Goal: Check status: Check status

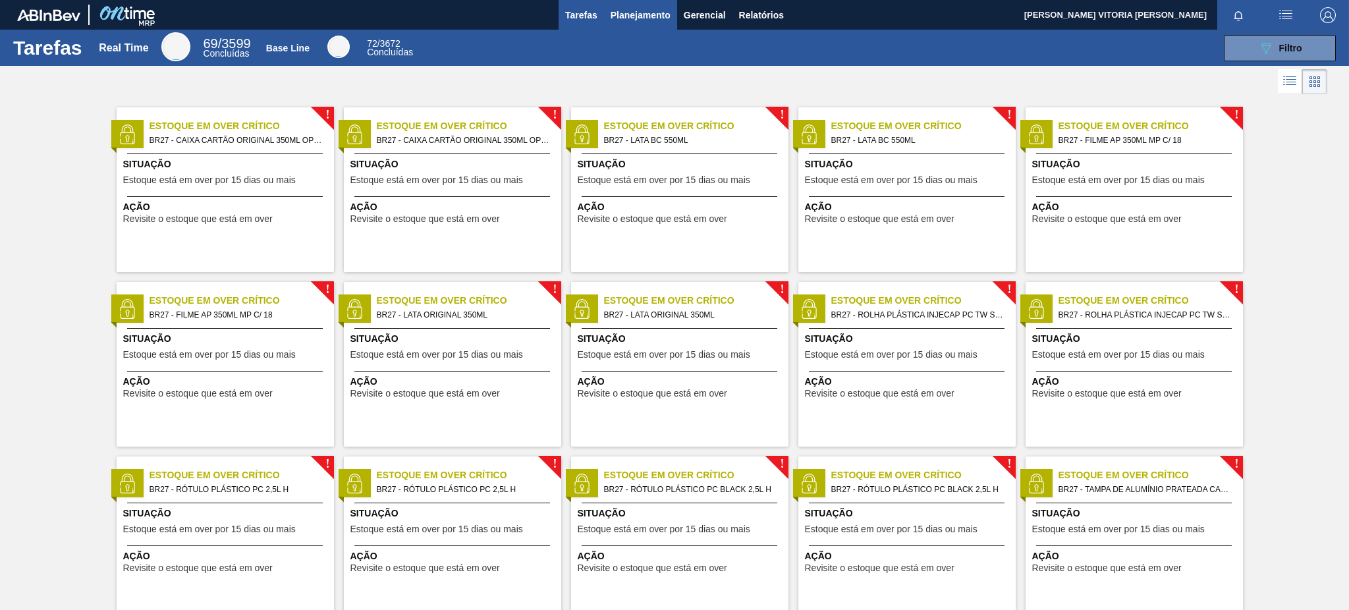
click at [670, 16] on button "Planejamento" at bounding box center [640, 15] width 73 height 30
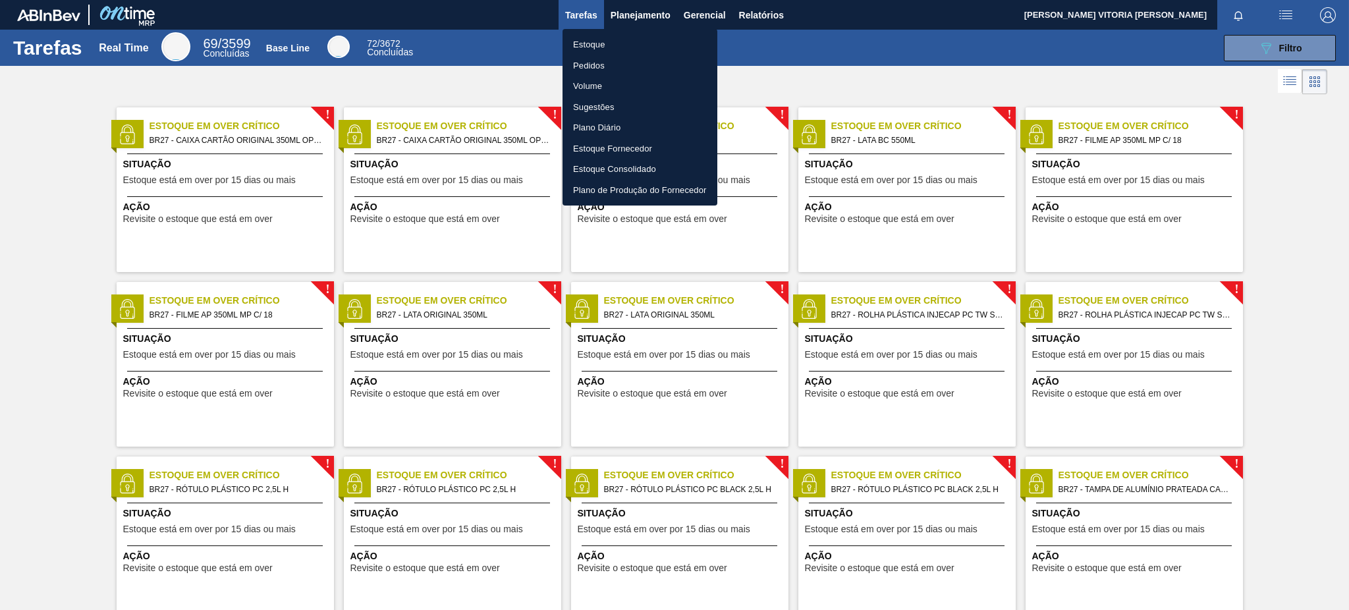
click at [628, 26] on div at bounding box center [674, 305] width 1349 height 610
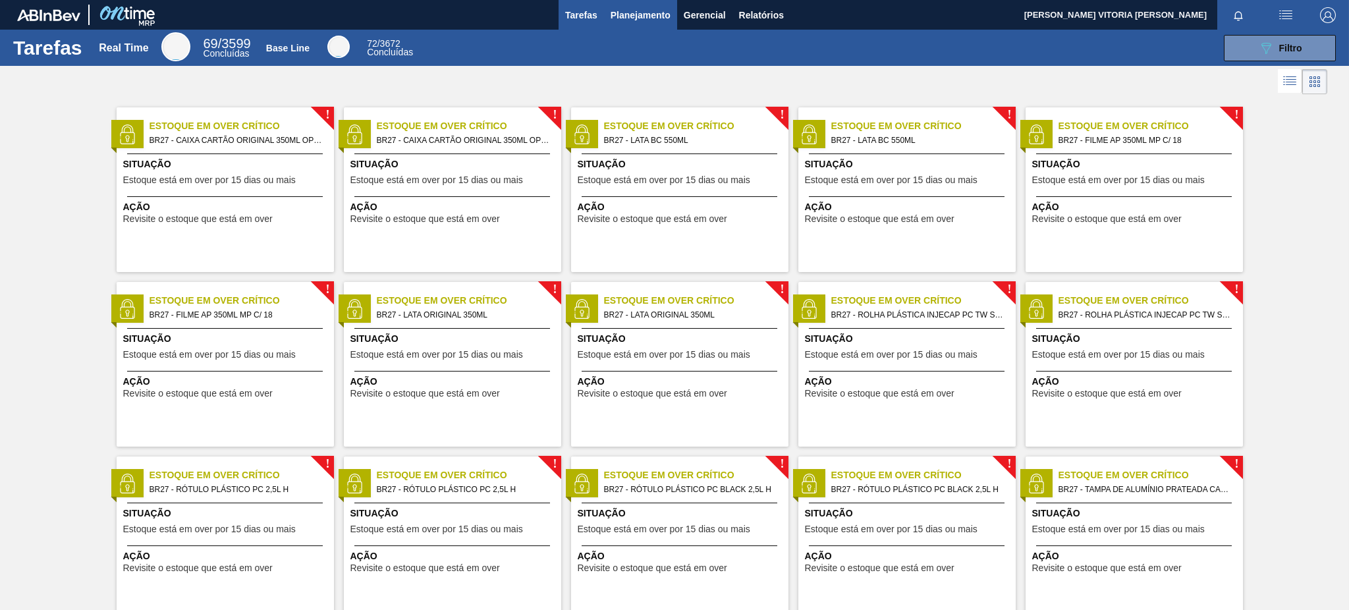
click at [635, 16] on span "Planejamento" at bounding box center [641, 15] width 60 height 16
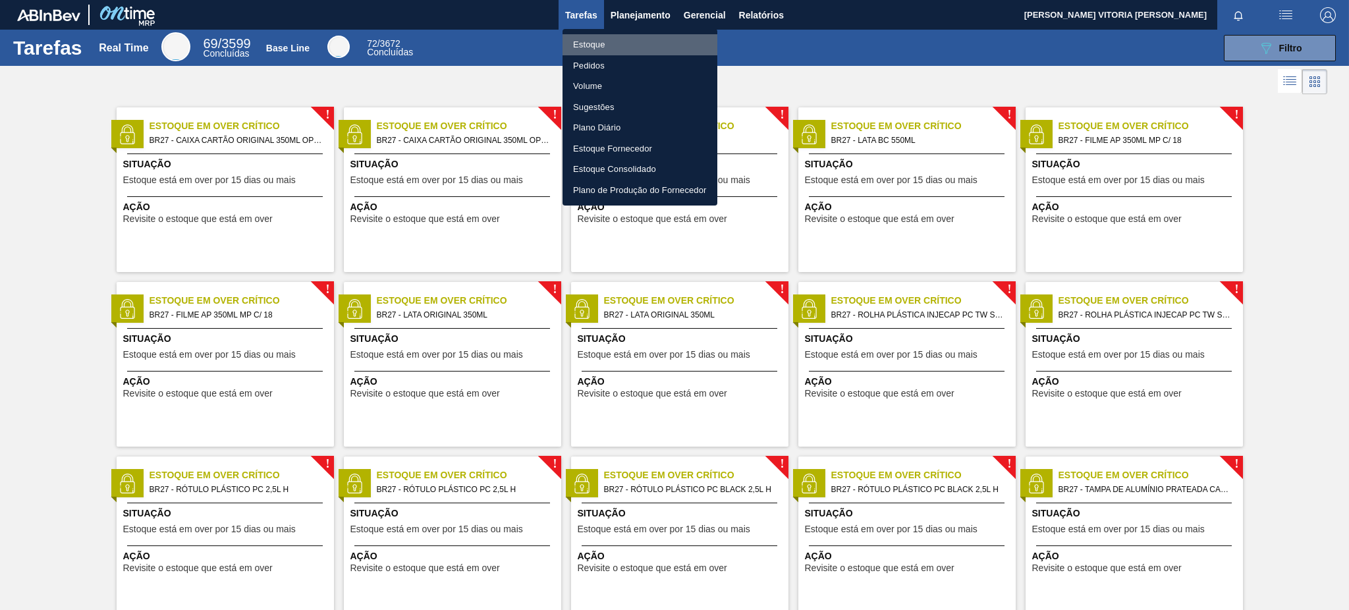
click at [631, 47] on li "Estoque" at bounding box center [639, 44] width 155 height 21
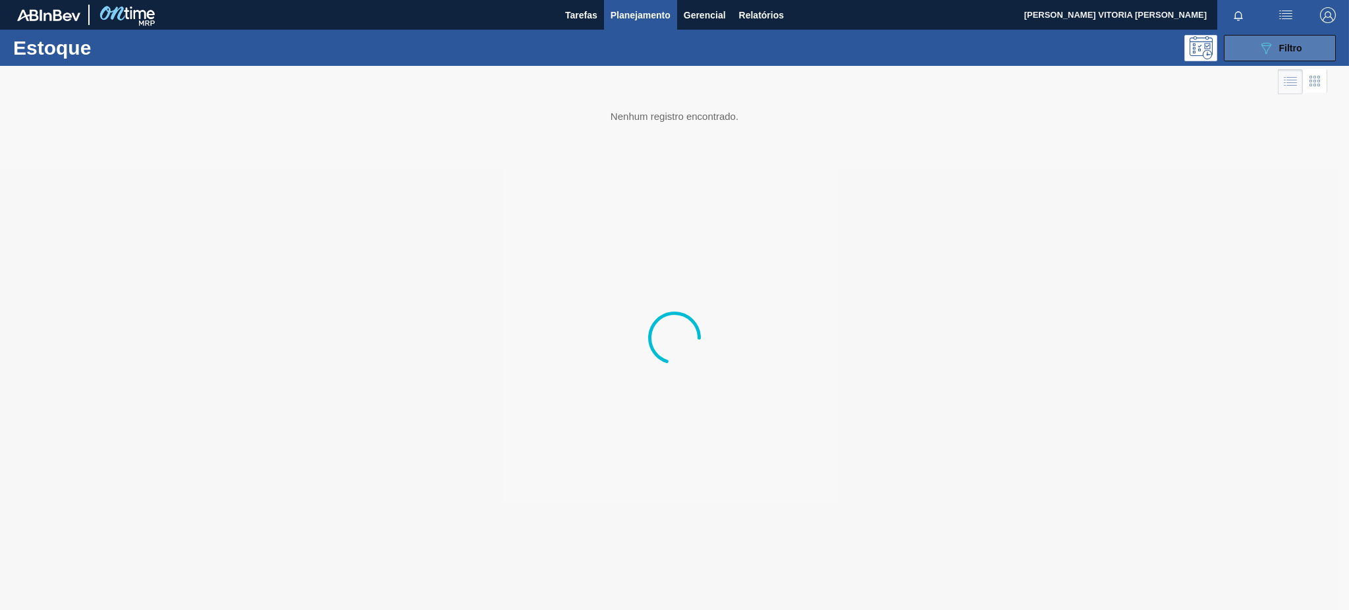
click at [1011, 41] on icon "089F7B8B-B2A5-4AFE-B5C0-19BA573D28AC" at bounding box center [1266, 48] width 16 height 16
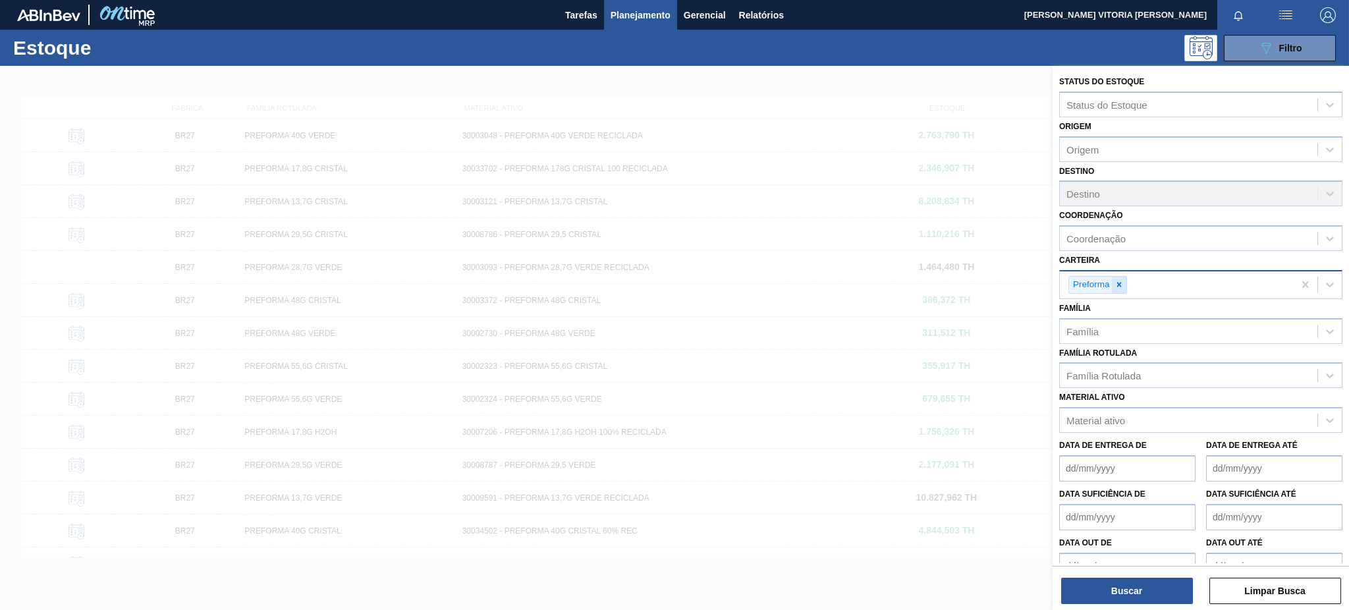
click at [1011, 285] on icon at bounding box center [1118, 284] width 9 height 9
click at [1011, 416] on div "Material ativo" at bounding box center [1095, 417] width 59 height 11
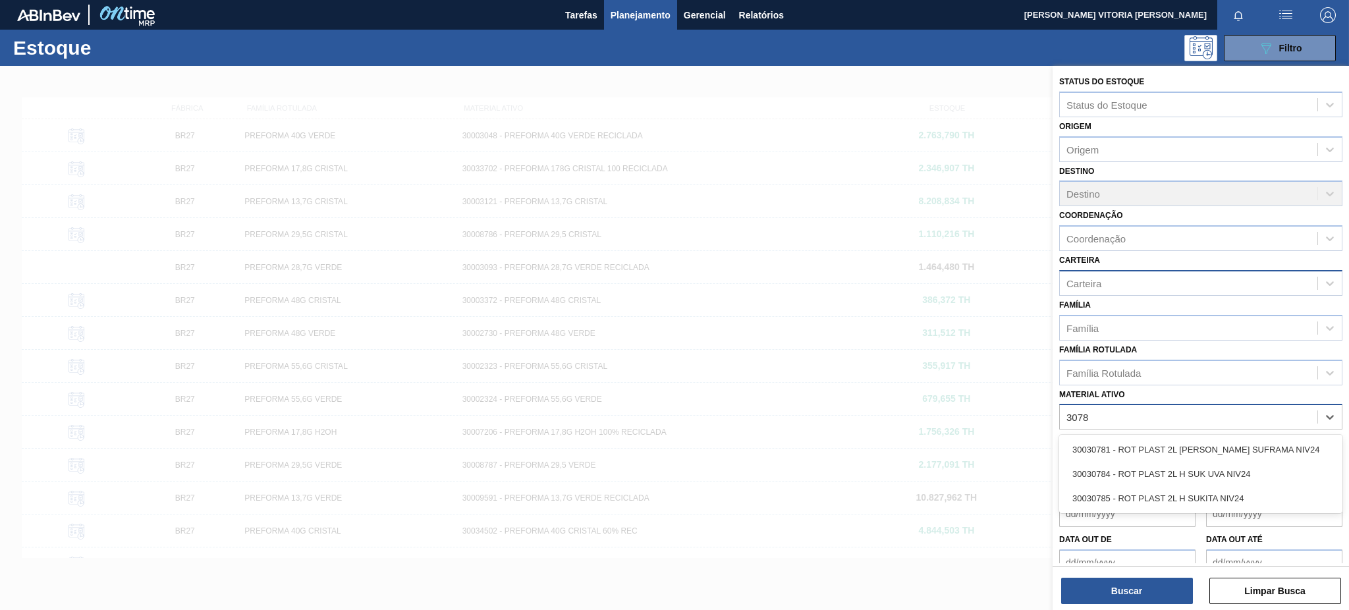
type ativo "30784"
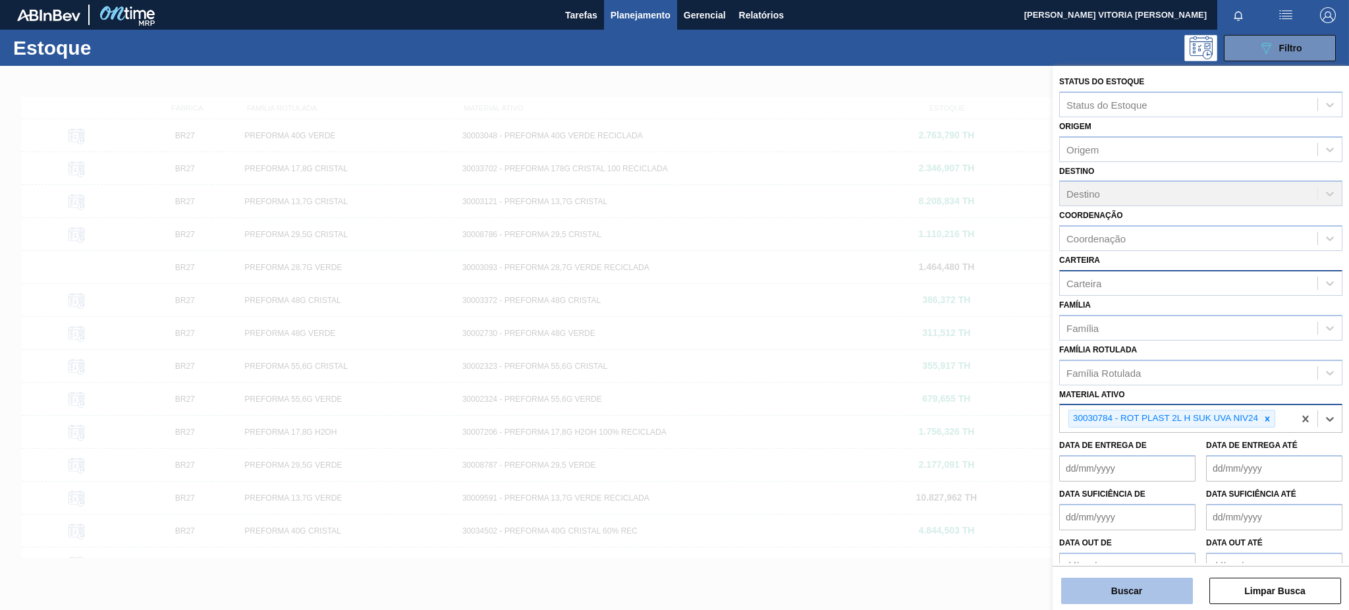
click at [1011, 457] on button "Buscar" at bounding box center [1127, 591] width 132 height 26
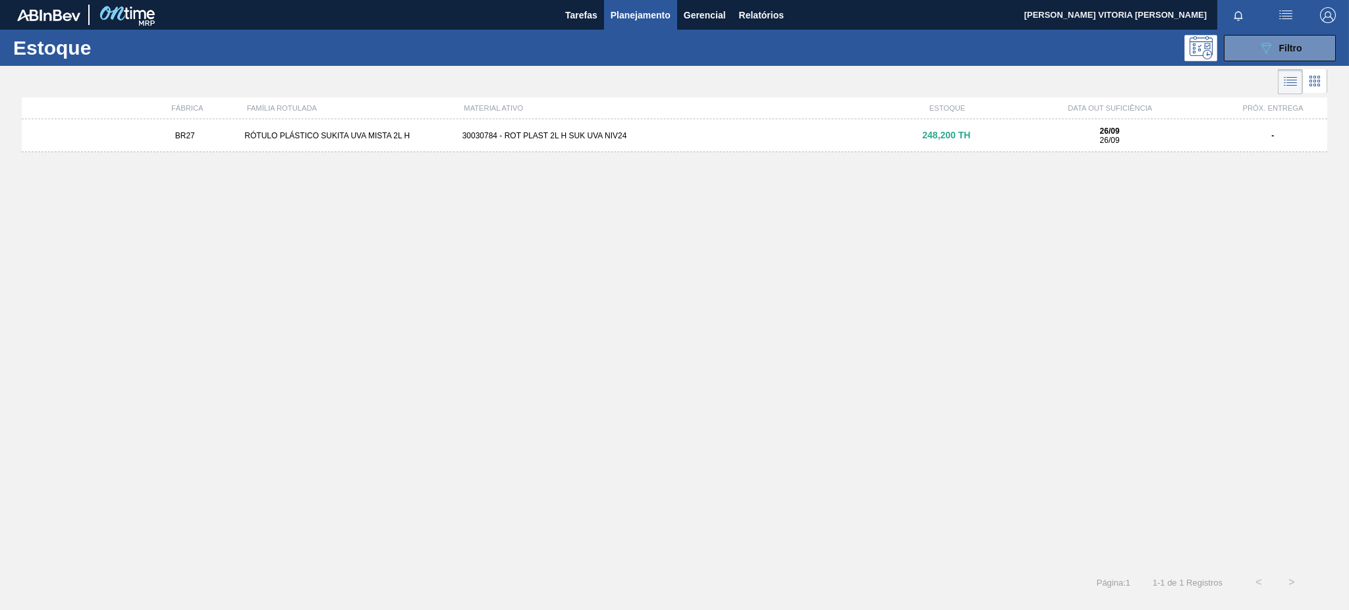
click at [1011, 131] on div "26/09 26/09" at bounding box center [1109, 135] width 207 height 18
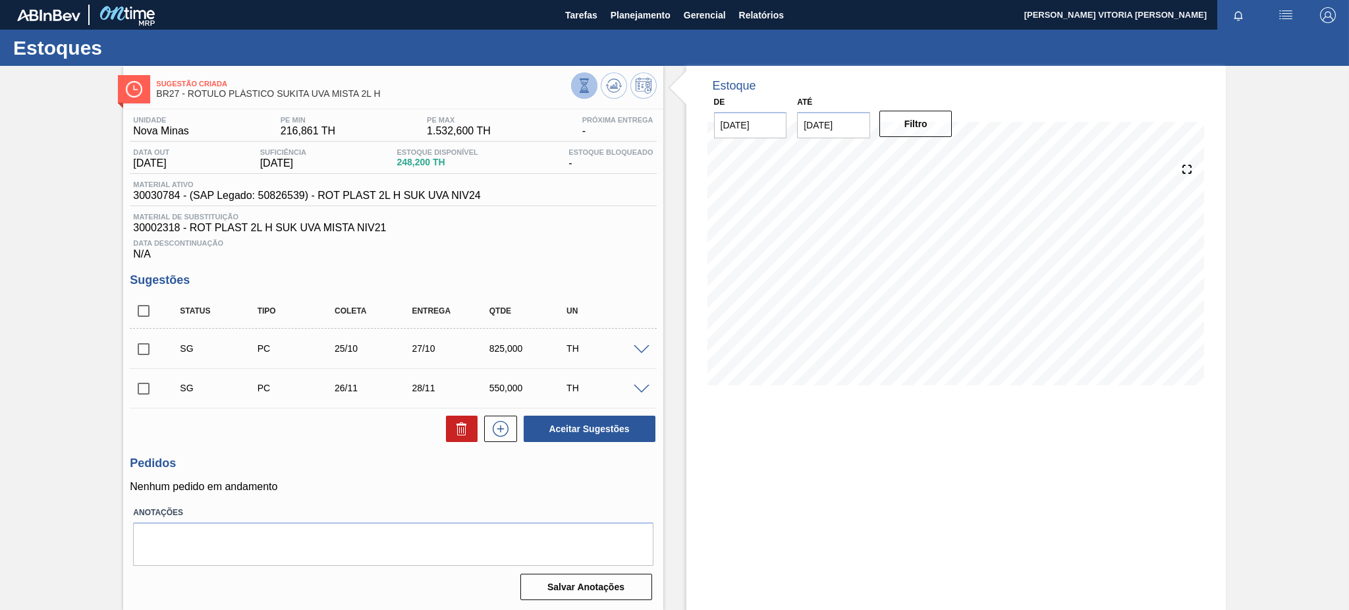
click at [582, 87] on icon at bounding box center [584, 85] width 14 height 14
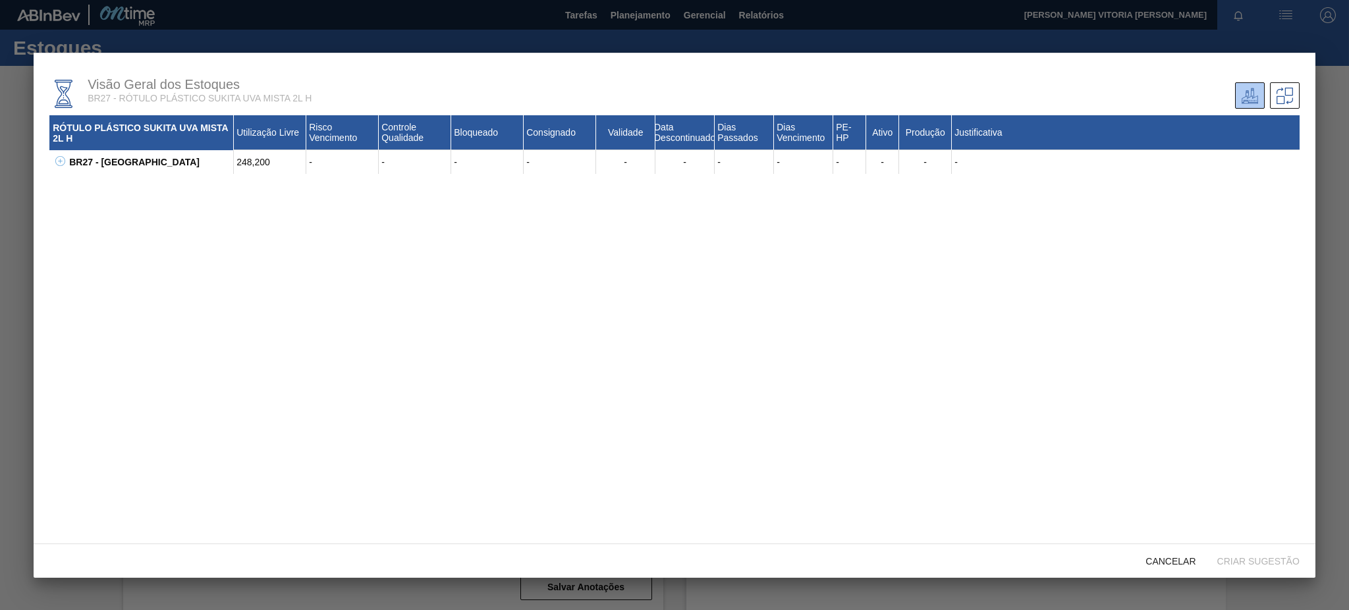
click at [63, 157] on icon at bounding box center [60, 161] width 10 height 10
click at [1011, 240] on div at bounding box center [674, 305] width 1349 height 610
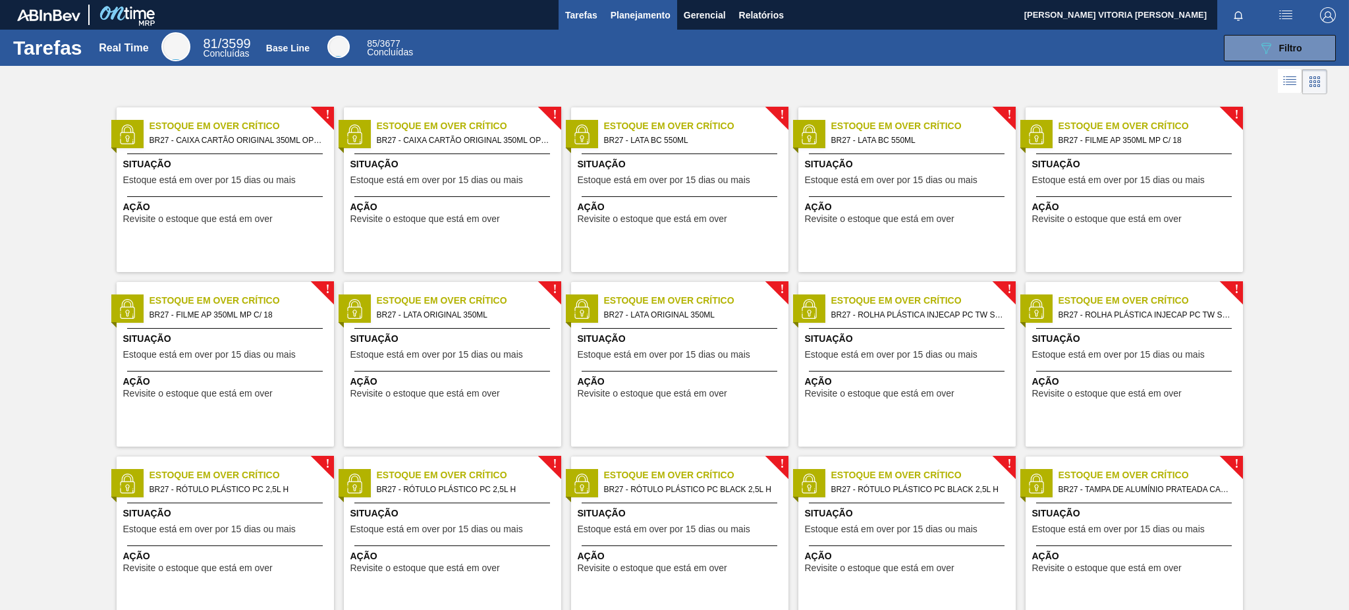
click at [647, 8] on span "Planejamento" at bounding box center [641, 15] width 60 height 16
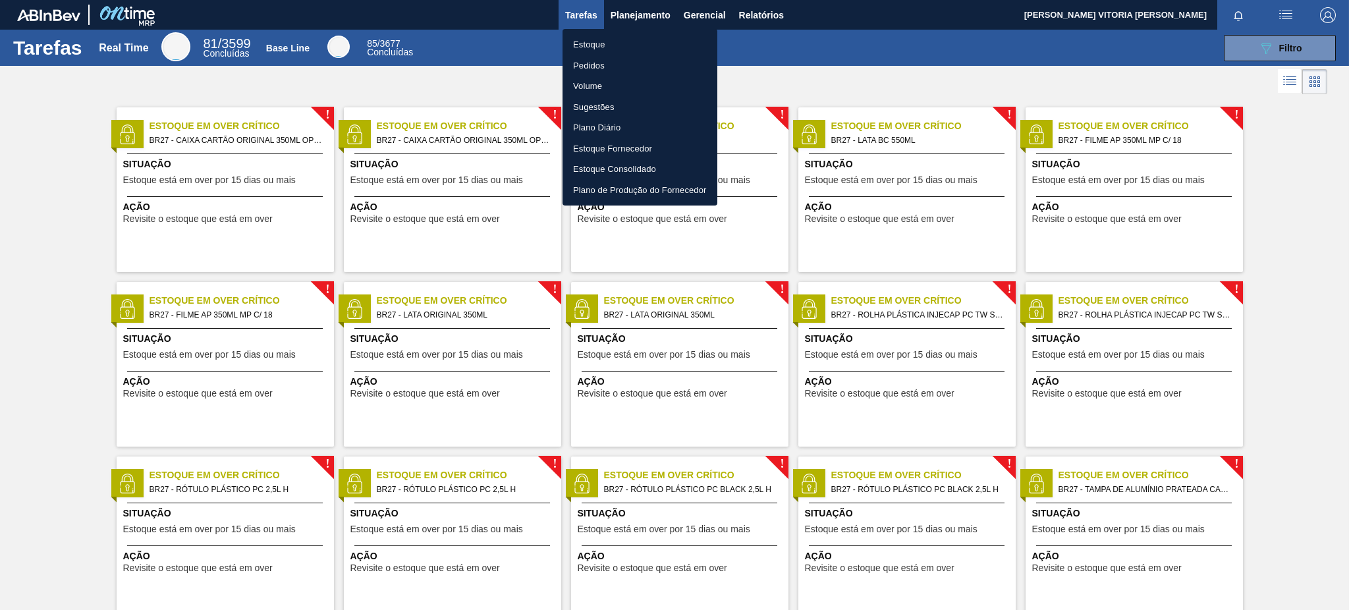
click at [647, 47] on li "Estoque" at bounding box center [639, 44] width 155 height 21
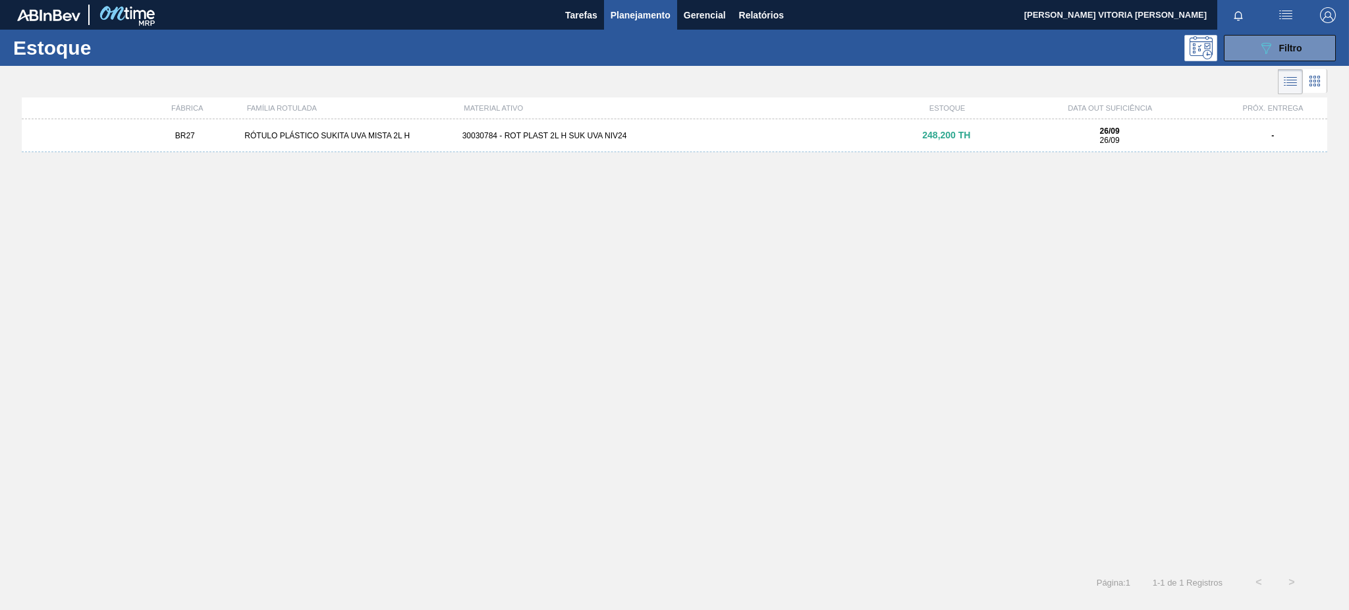
click at [630, 138] on div "30030784 - ROT PLAST 2L H SUK UVA NIV24" at bounding box center [674, 135] width 435 height 9
